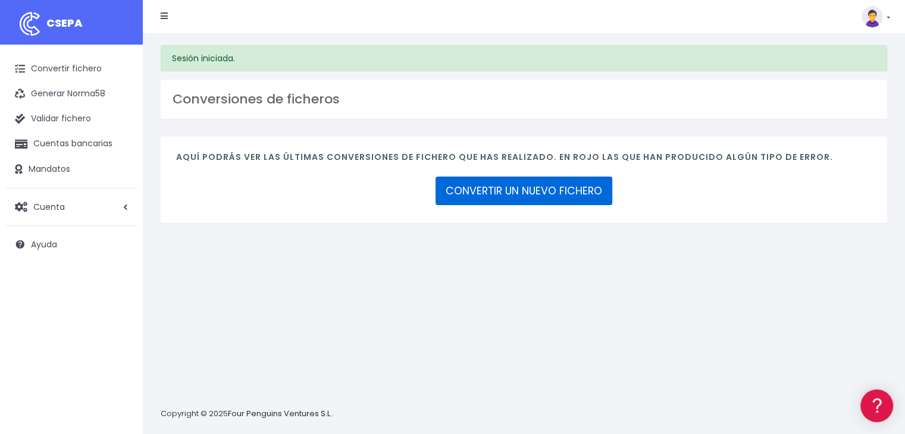
click at [520, 189] on link "CONVERTIR UN NUEVO FICHERO" at bounding box center [524, 191] width 177 height 29
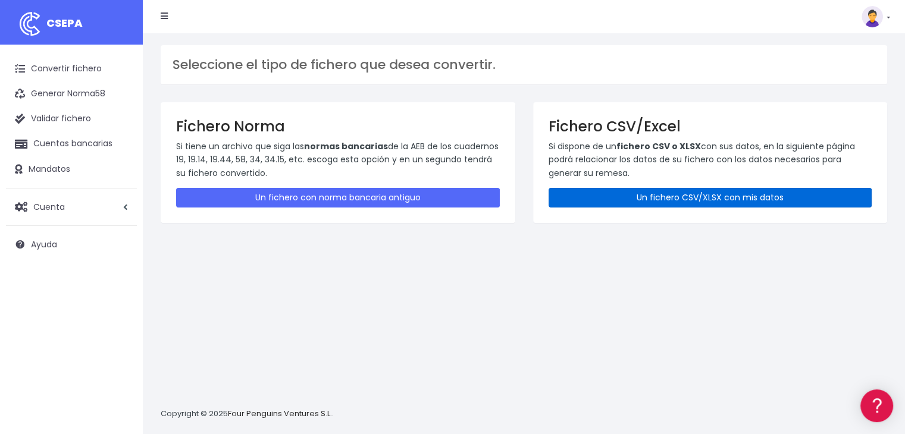
click at [673, 198] on link "Un fichero CSV/XLSX con mis datos" at bounding box center [711, 198] width 324 height 20
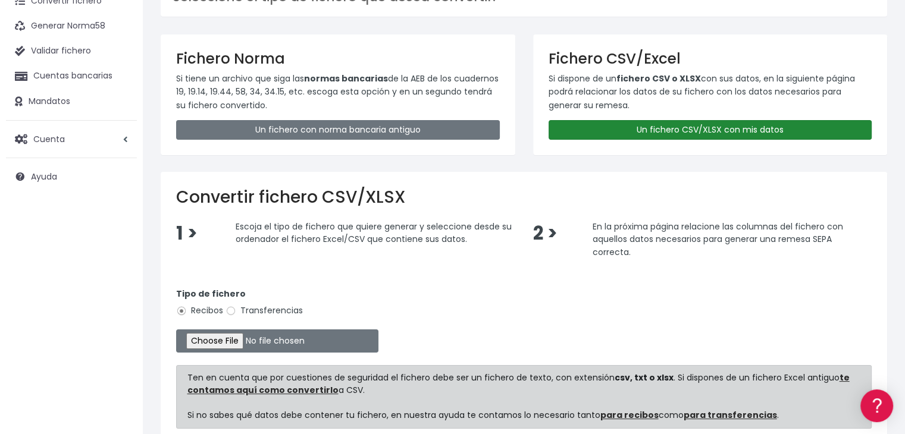
scroll to position [119, 0]
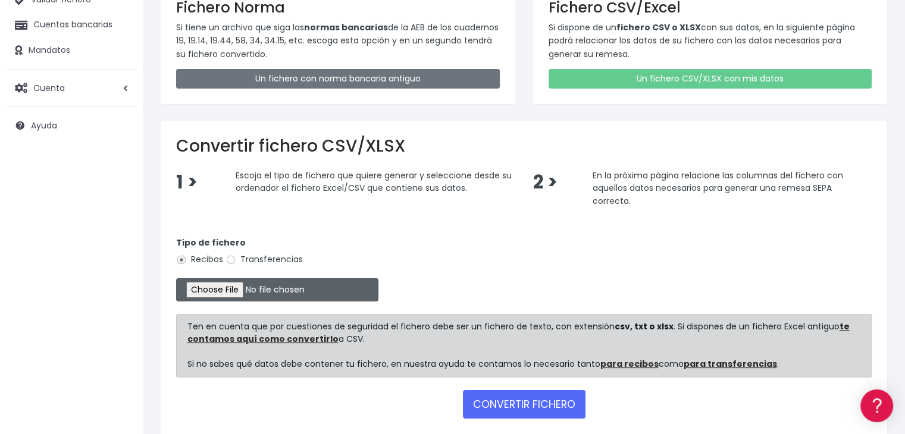
click at [224, 287] on input "file" at bounding box center [277, 289] width 202 height 23
type input "C:\fakepath\Remesa Gestion Horizontal Madrid 11-08-25.xlsx"
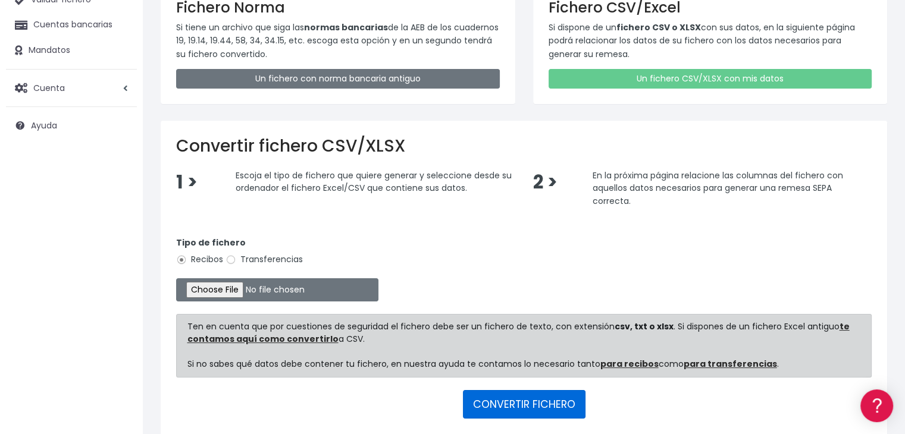
click at [535, 410] on button "CONVERTIR FICHERO" at bounding box center [524, 404] width 123 height 29
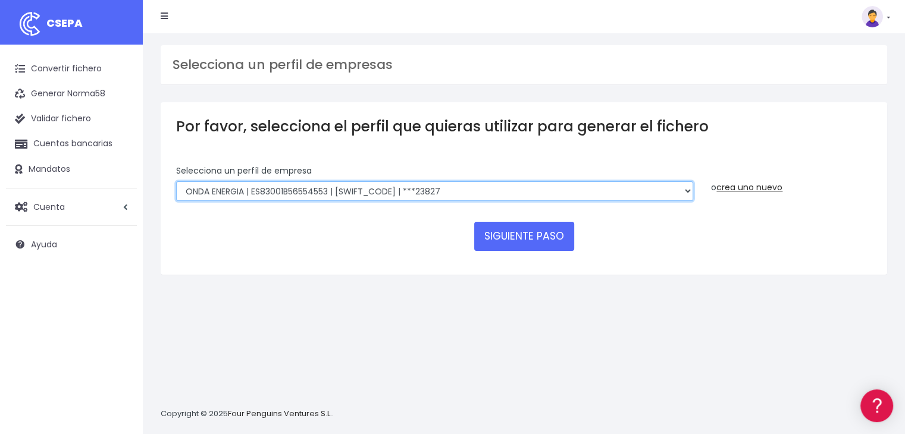
click at [493, 184] on select "ONDA ENERGIA | ES83001B56554553 | CCRIES2AXXX | ***23827 AICAVE | ES18001B19731…" at bounding box center [434, 191] width 517 height 20
click at [176, 181] on select "ONDA ENERGIA | ES83001B56554553 | CCRIES2AXXX | ***23827 AICAVE | ES18001B19731…" at bounding box center [434, 191] width 517 height 20
click at [486, 196] on select "ONDA ENERGIA | ES83001B56554553 | CCRIES2AXXX | ***23827 AICAVE | ES18001B19731…" at bounding box center [434, 191] width 517 height 20
select select "2848"
click at [176, 181] on select "ONDA ENERGIA | ES83001B56554553 | CCRIES2AXXX | ***23827 AICAVE | ES18001B19731…" at bounding box center [434, 191] width 517 height 20
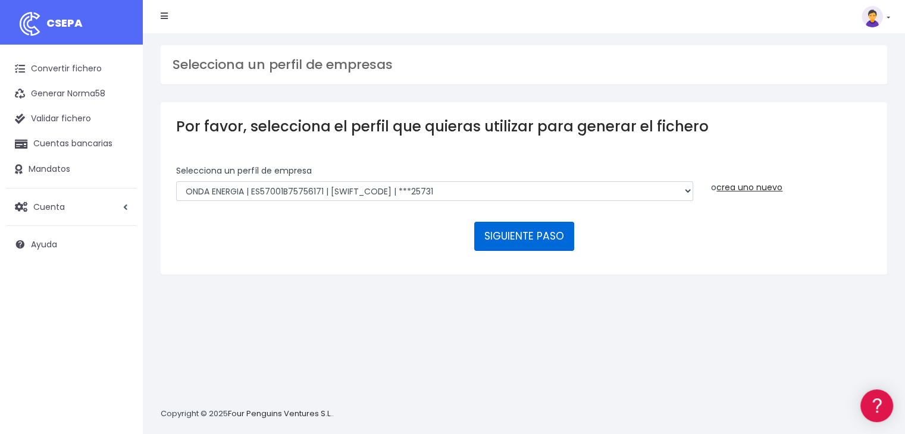
click at [502, 237] on button "SIGUIENTE PASO" at bounding box center [524, 236] width 100 height 29
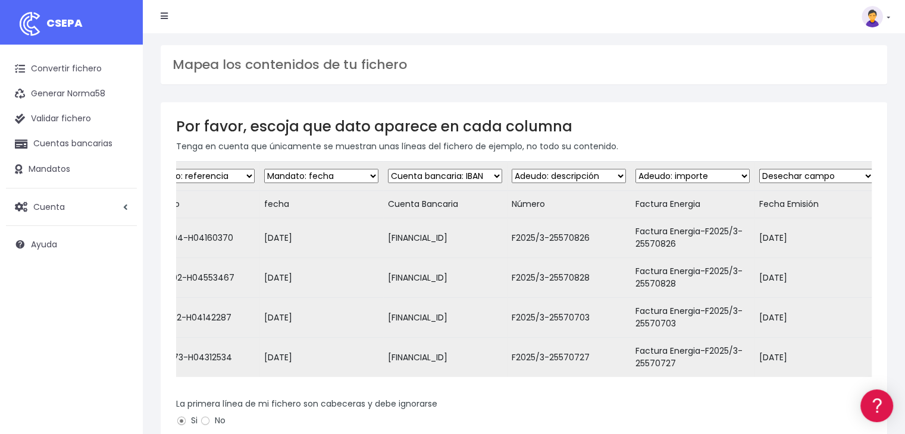
scroll to position [0, 449]
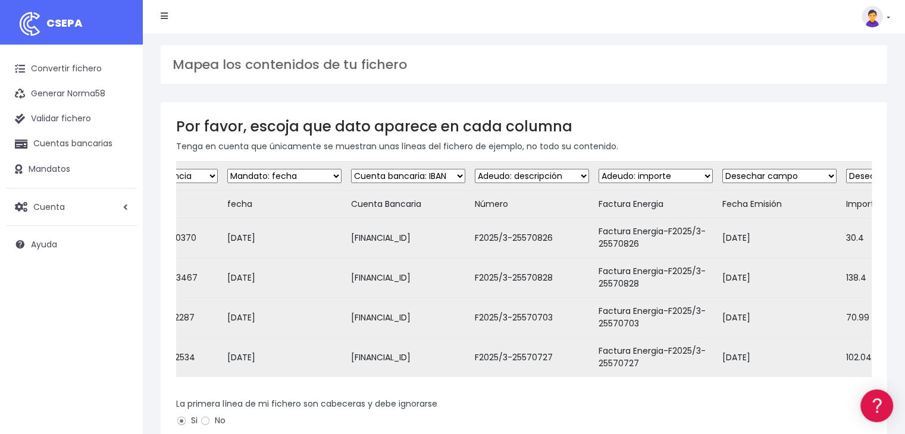
click at [583, 176] on select "Desechar campo Cliente: nombre Cliente: DNI Cliente: Email Cliente: Dirección C…" at bounding box center [532, 176] width 114 height 14
select select "dismiss"
click at [480, 169] on select "Desechar campo Cliente: nombre Cliente: DNI Cliente: Email Cliente: Dirección C…" at bounding box center [532, 176] width 114 height 14
click at [691, 178] on select "Desechar campo Cliente: nombre Cliente: DNI Cliente: Email Cliente: Dirección C…" at bounding box center [656, 176] width 114 height 14
select select "description"
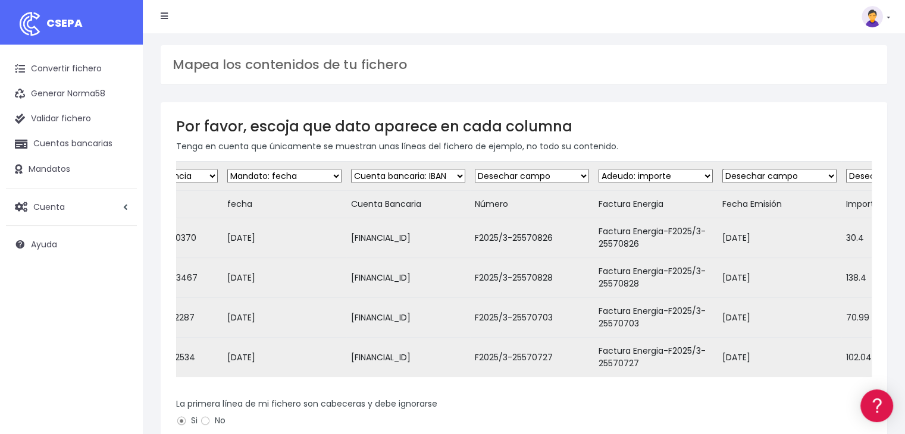
click at [603, 169] on select "Desechar campo Cliente: nombre Cliente: DNI Cliente: Email Cliente: Dirección C…" at bounding box center [656, 176] width 114 height 14
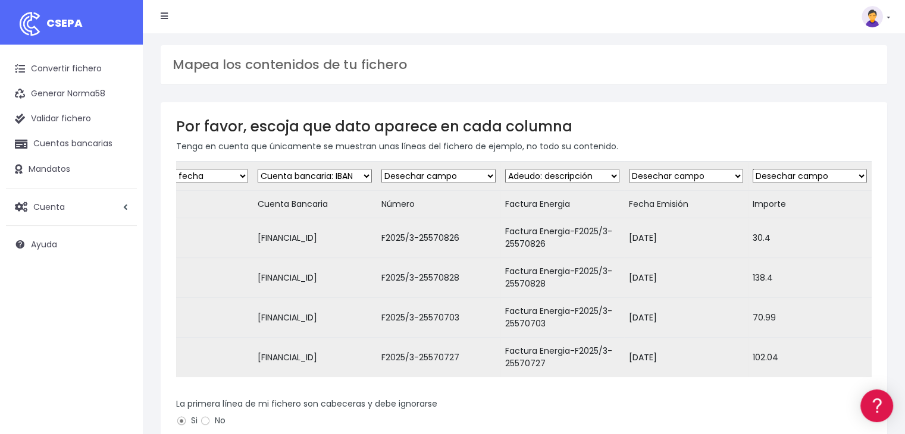
click at [821, 177] on select "Desechar campo Cliente: nombre Cliente: DNI Cliente: Email Cliente: Dirección C…" at bounding box center [810, 176] width 114 height 14
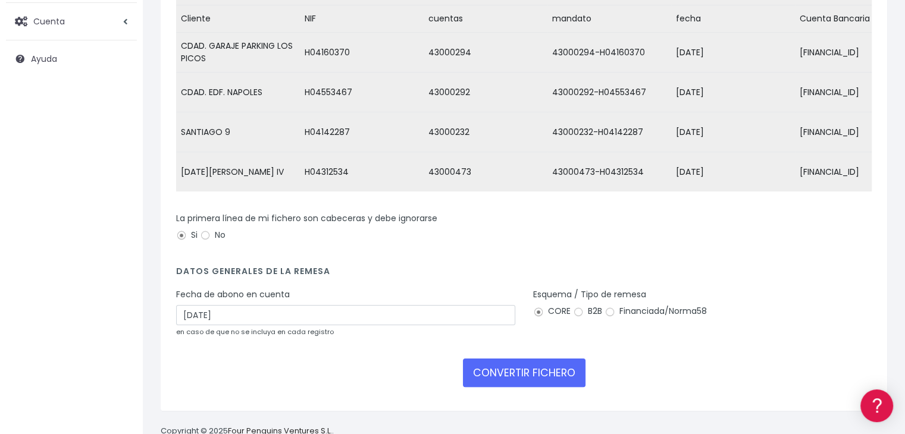
scroll to position [221, 0]
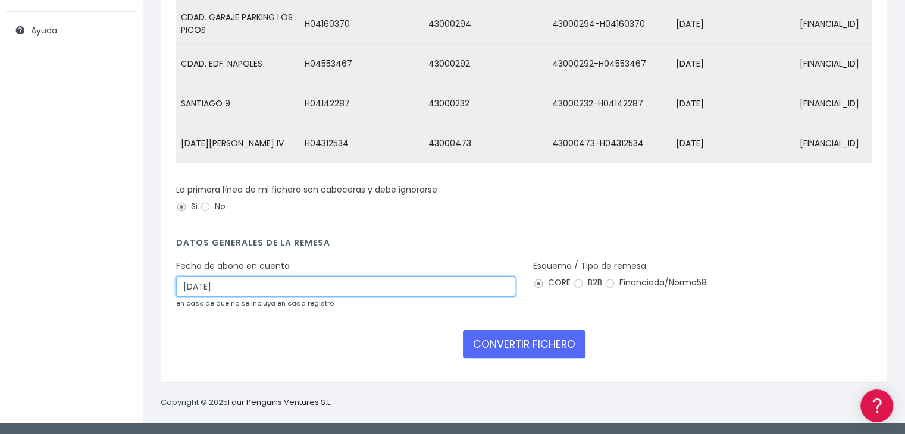
click at [289, 292] on input "12/08/2025" at bounding box center [345, 287] width 339 height 20
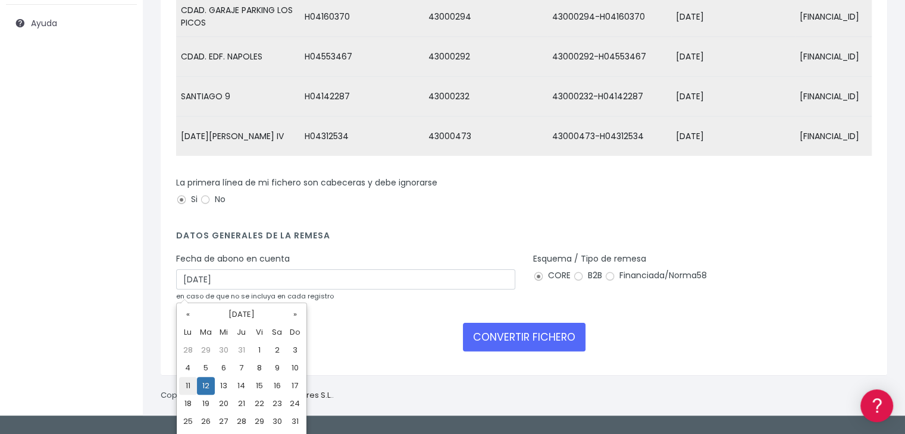
click at [186, 389] on td "11" at bounding box center [188, 386] width 18 height 18
type input "11/08/2025"
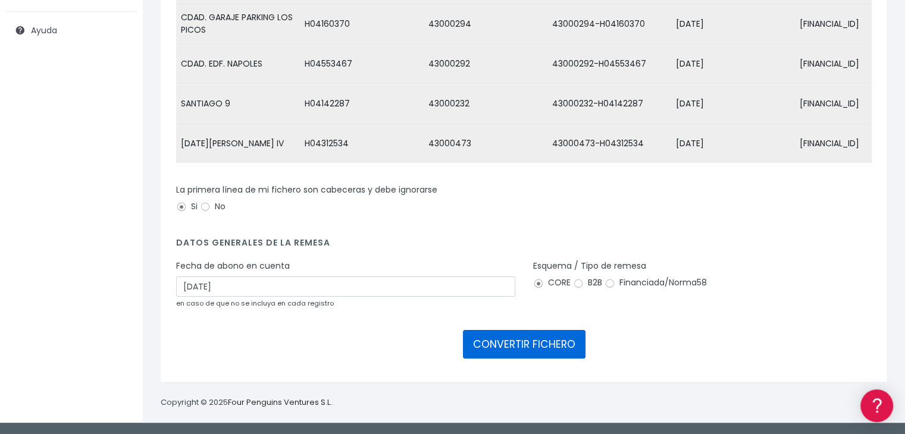
click at [547, 346] on button "CONVERTIR FICHERO" at bounding box center [524, 344] width 123 height 29
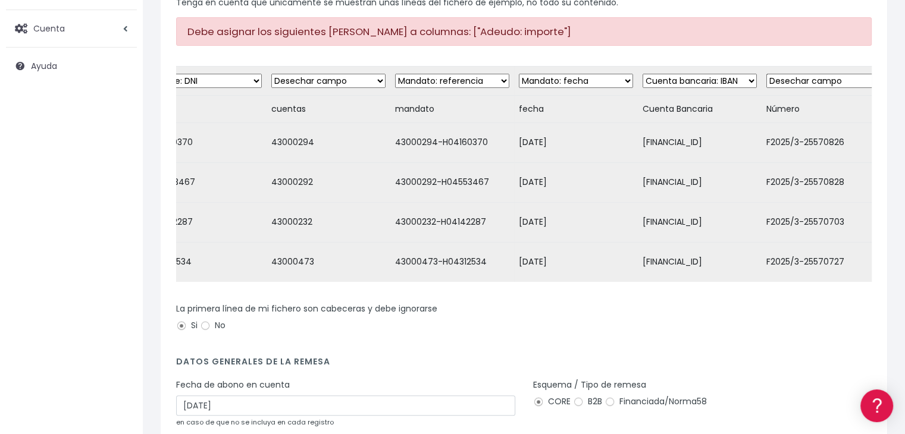
scroll to position [0, 555]
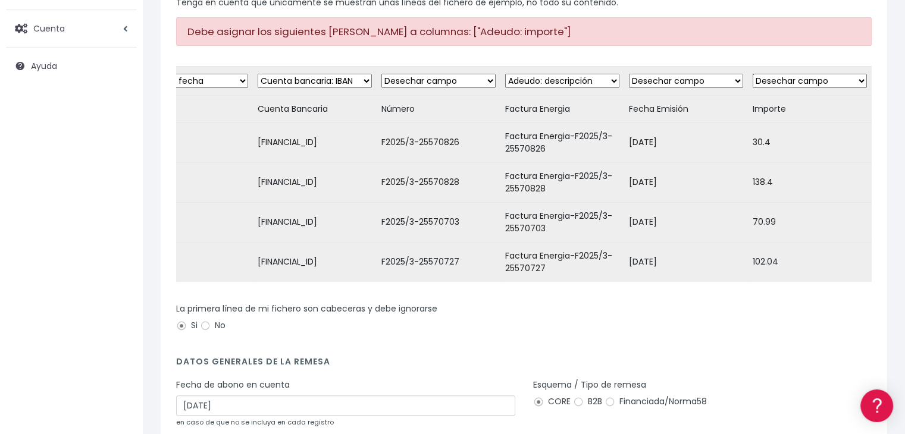
click at [834, 84] on select "Desechar campo Cliente: nombre Cliente: DNI Cliente: Email Cliente: Dirección C…" at bounding box center [810, 81] width 114 height 14
select select "amount"
click at [753, 74] on select "Desechar campo Cliente: nombre Cliente: DNI Cliente: Email Cliente: Dirección C…" at bounding box center [810, 81] width 114 height 14
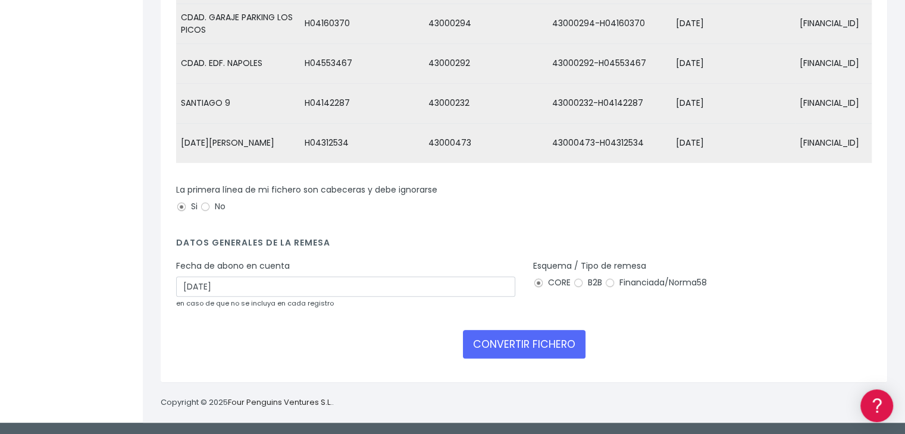
scroll to position [304, 0]
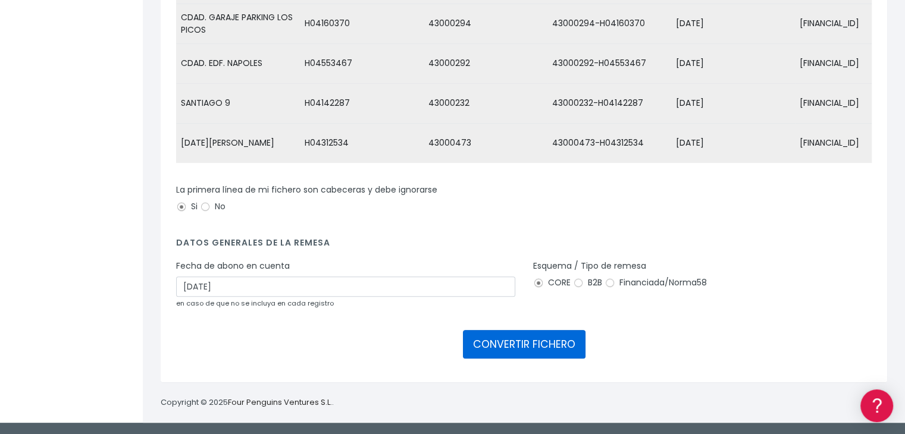
click at [531, 333] on button "CONVERTIR FICHERO" at bounding box center [524, 344] width 123 height 29
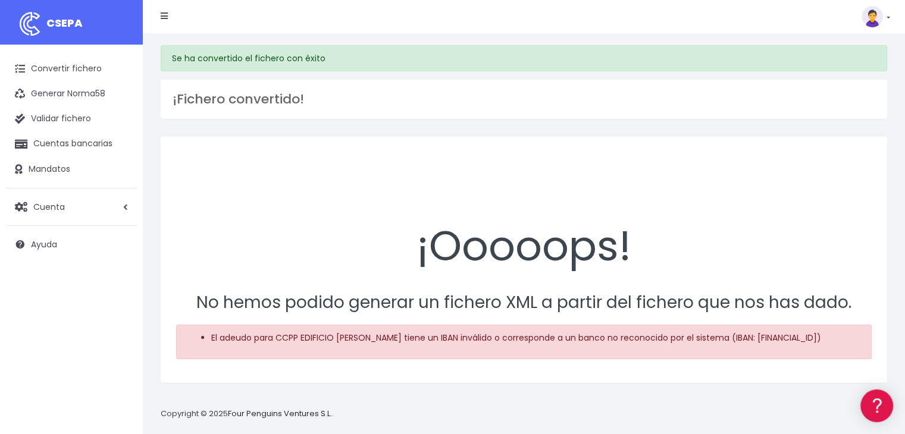
scroll to position [11, 0]
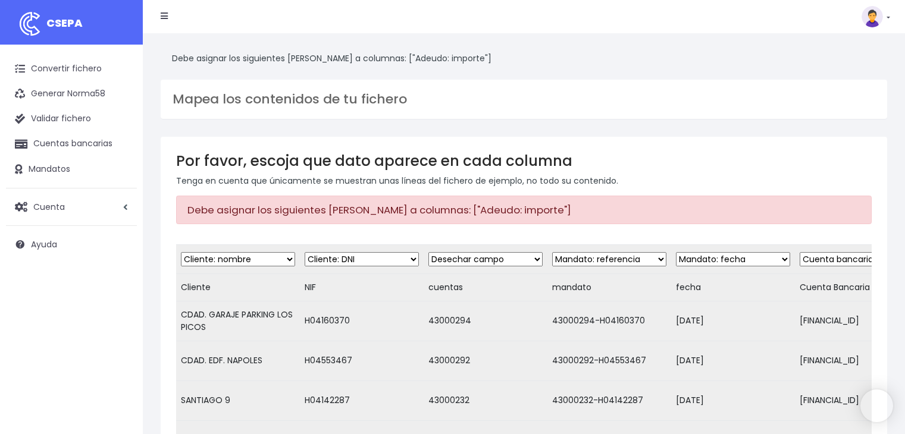
select select "amount"
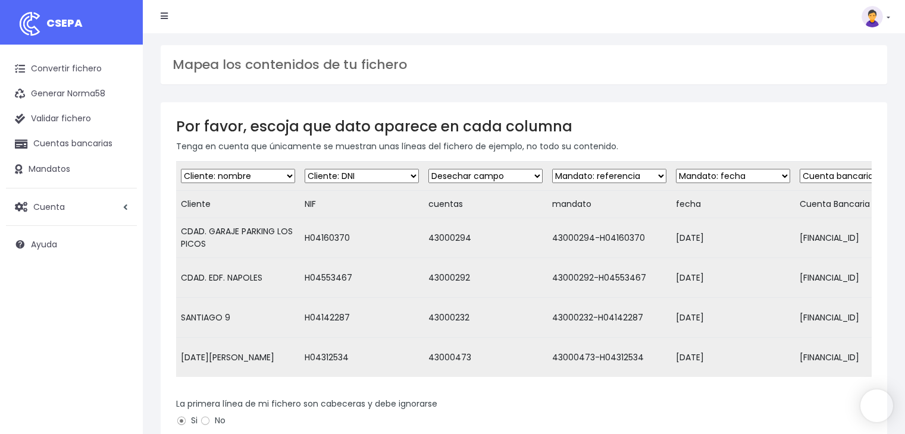
select select "dismiss"
select select "description"
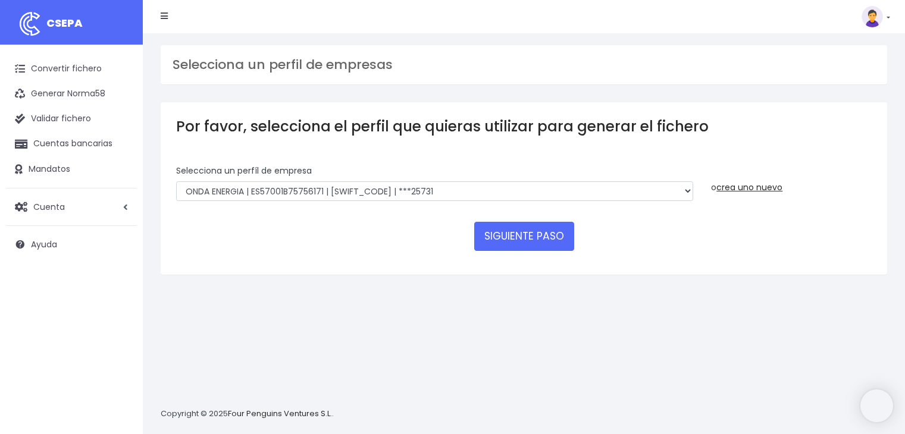
select select "2848"
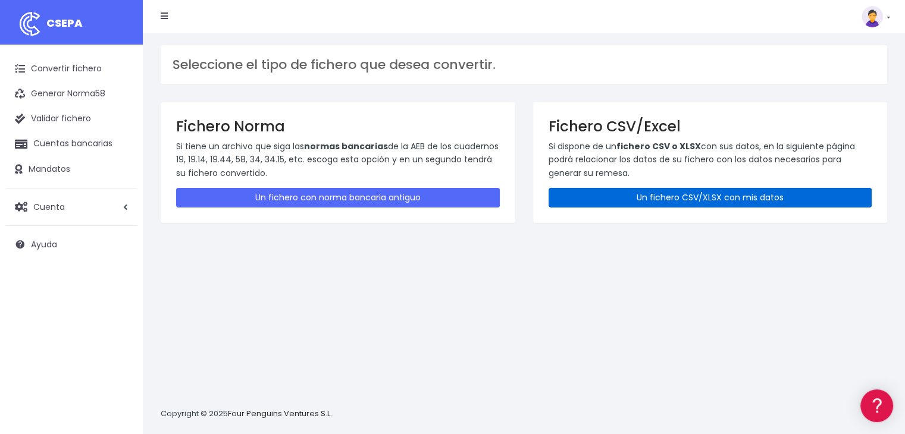
click at [755, 195] on link "Un fichero CSV/XLSX con mis datos" at bounding box center [711, 198] width 324 height 20
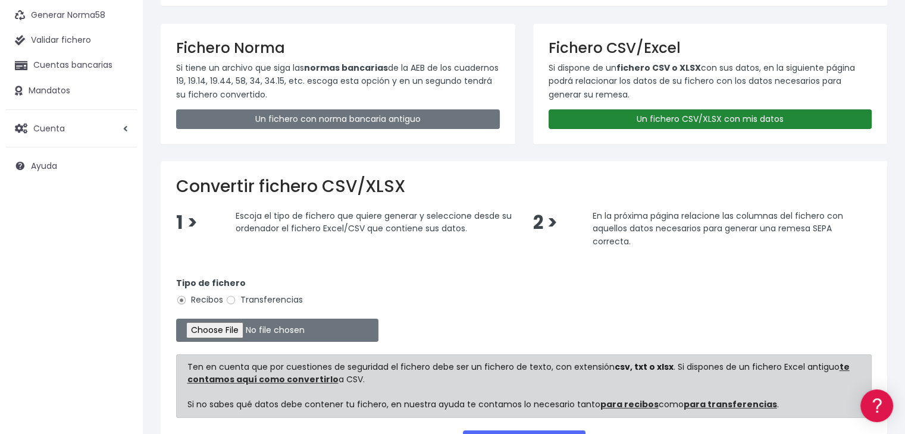
scroll to position [177, 0]
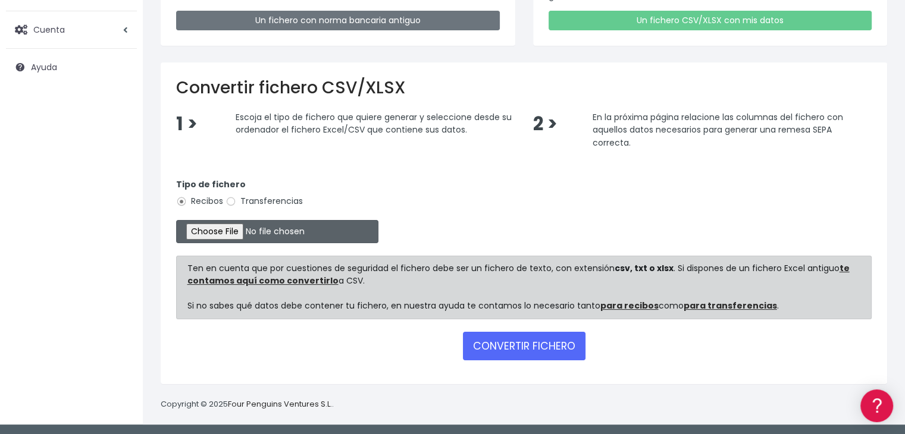
click at [248, 231] on input "file" at bounding box center [277, 231] width 202 height 23
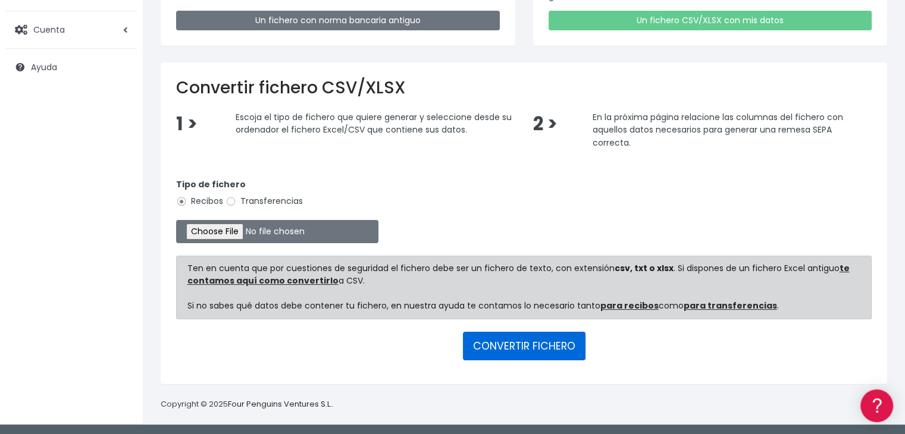
drag, startPoint x: 525, startPoint y: 346, endPoint x: 539, endPoint y: 333, distance: 18.1
click at [525, 345] on button "CONVERTIR FICHERO" at bounding box center [524, 346] width 123 height 29
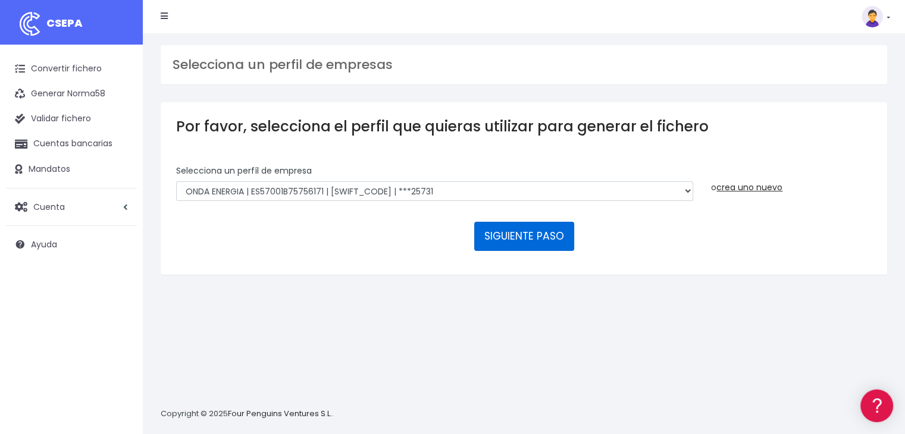
click at [517, 233] on button "SIGUIENTE PASO" at bounding box center [524, 236] width 100 height 29
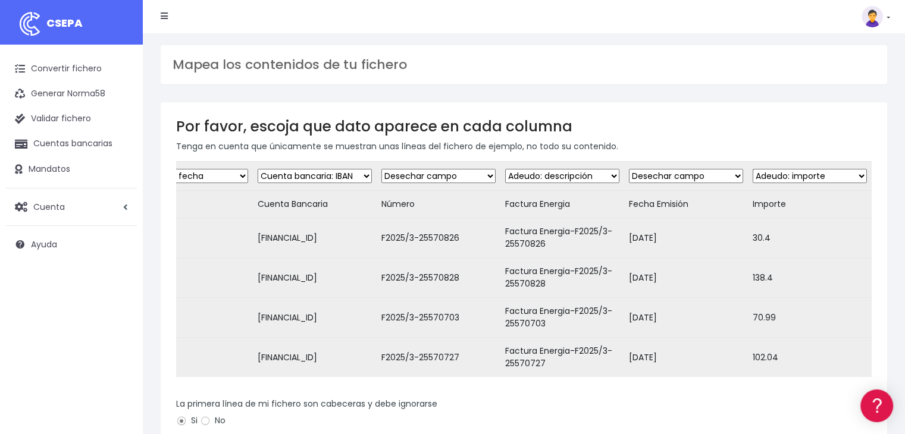
scroll to position [221, 0]
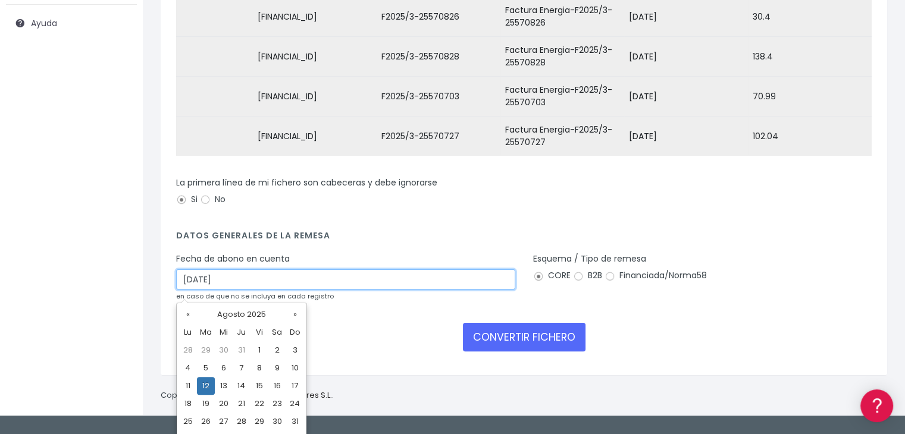
click at [469, 286] on input "[DATE]" at bounding box center [345, 280] width 339 height 20
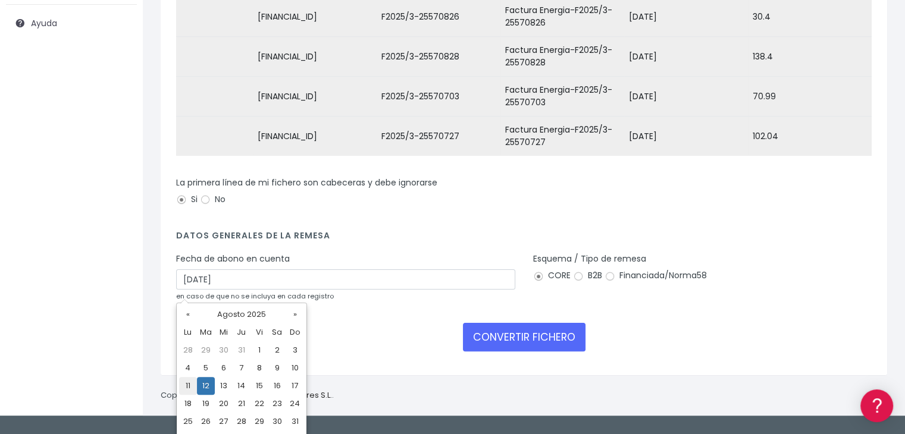
click at [185, 389] on td "11" at bounding box center [188, 386] width 18 height 18
type input "[DATE]"
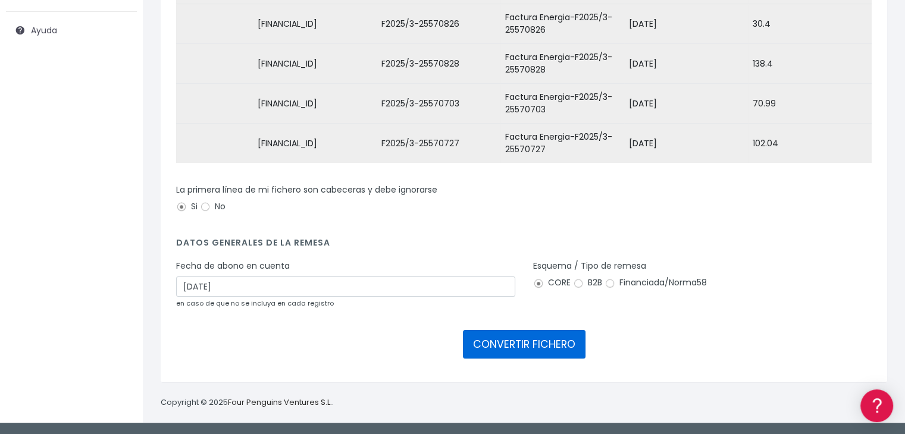
click at [534, 349] on button "CONVERTIR FICHERO" at bounding box center [524, 344] width 123 height 29
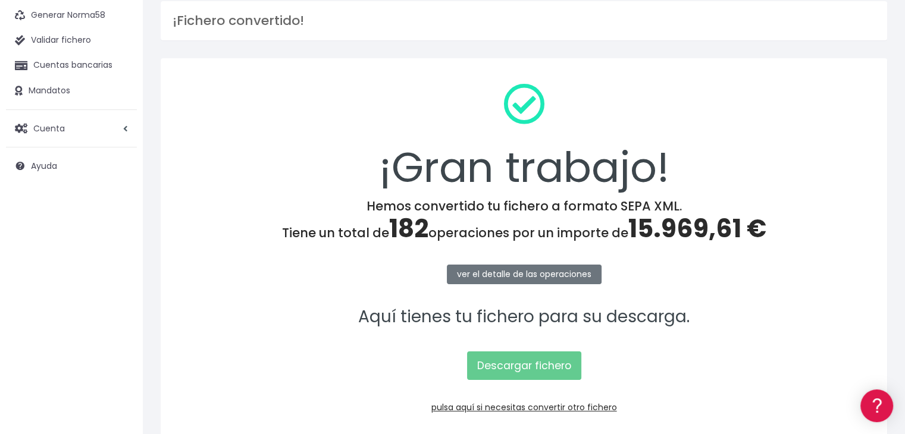
scroll to position [133, 0]
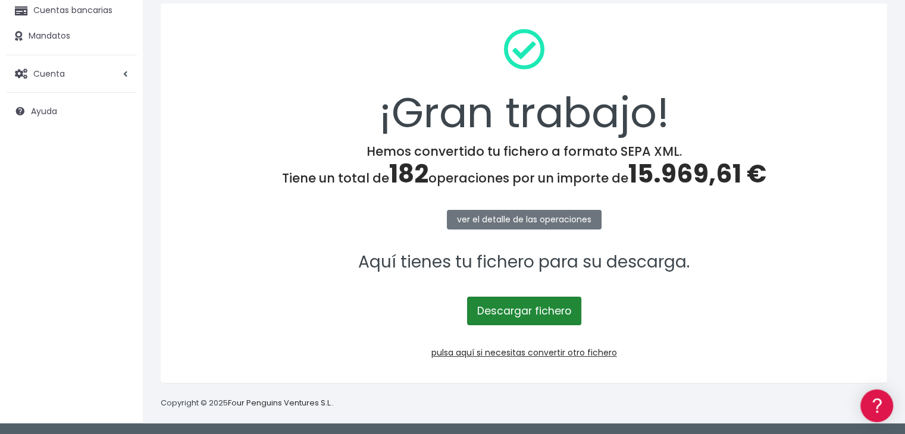
click at [515, 315] on link "Descargar fichero" at bounding box center [524, 311] width 114 height 29
